Goal: Transaction & Acquisition: Purchase product/service

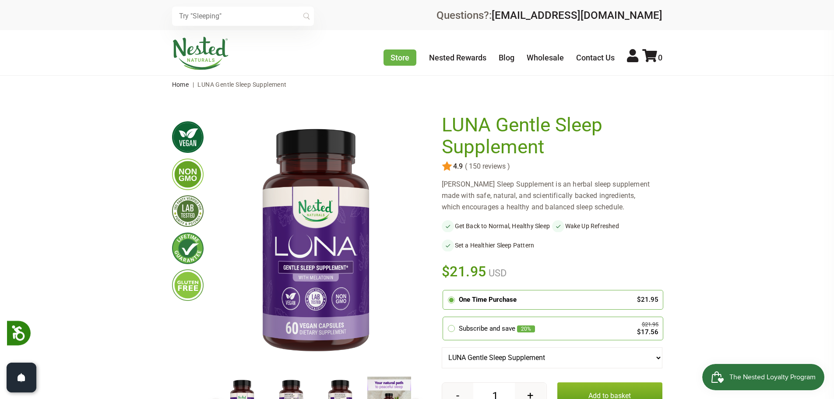
click at [205, 63] on img at bounding box center [200, 53] width 57 height 33
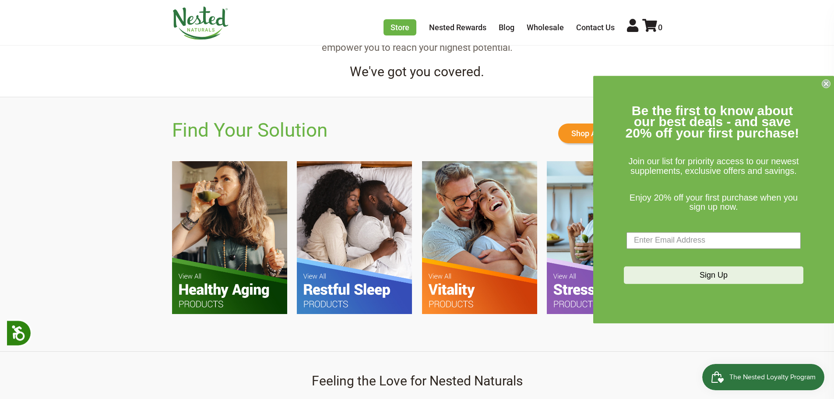
click at [822, 84] on circle "Close dialog" at bounding box center [826, 83] width 8 height 8
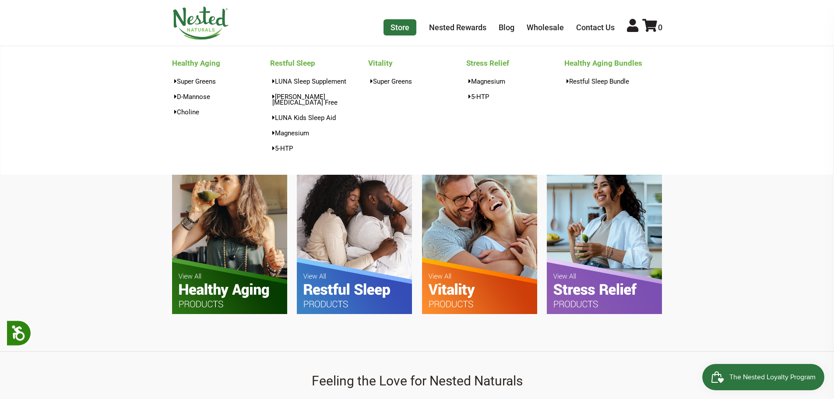
click at [405, 29] on link "Store" at bounding box center [400, 27] width 33 height 16
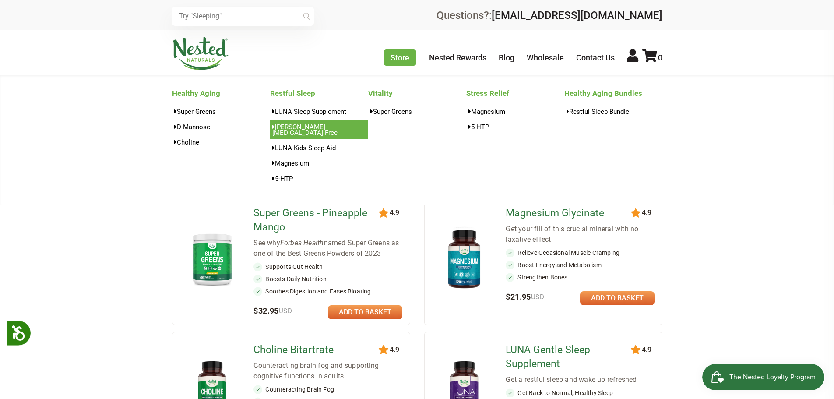
click at [327, 121] on link "[PERSON_NAME][MEDICAL_DATA] Free" at bounding box center [319, 129] width 98 height 18
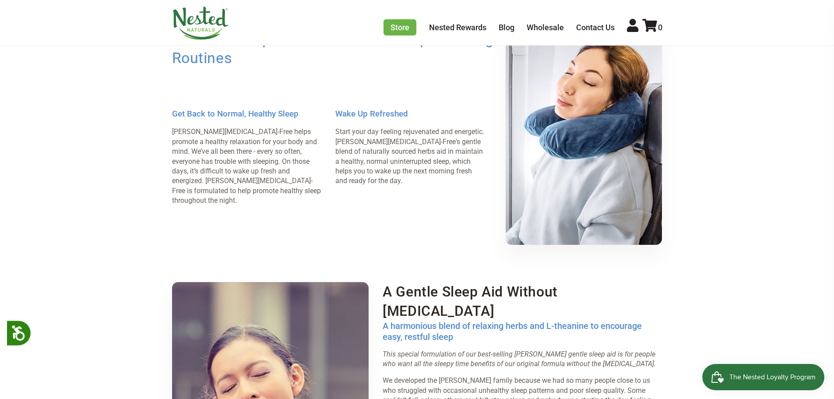
scroll to position [530, 0]
